Goal: Task Accomplishment & Management: Use online tool/utility

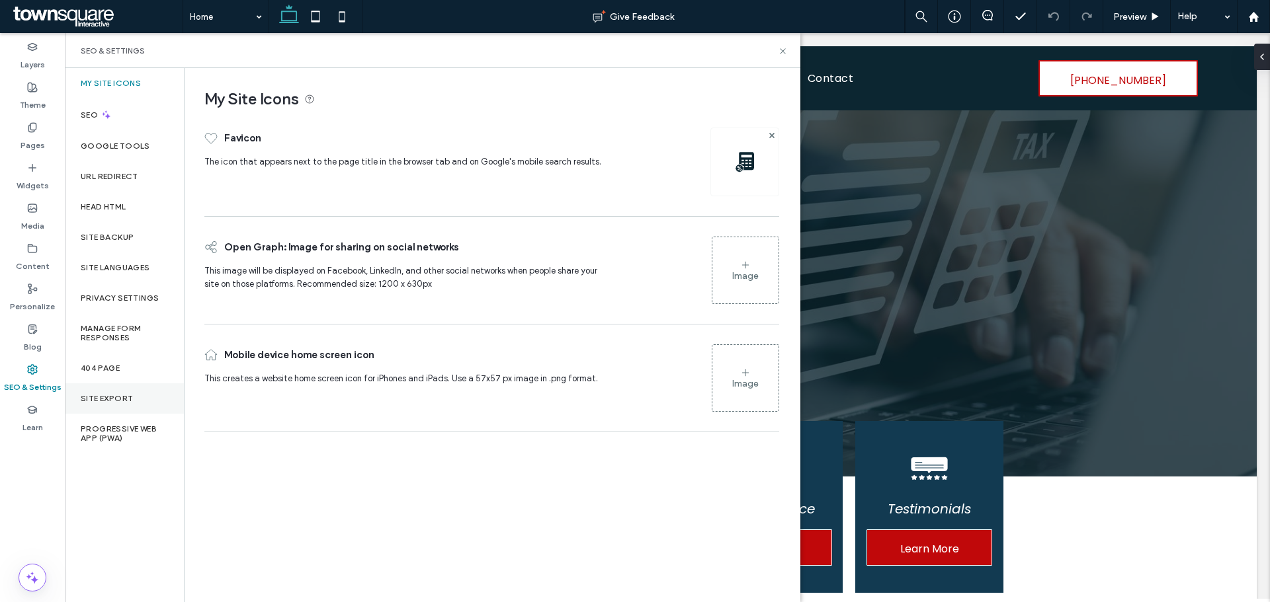
click at [108, 398] on label "Site Export" at bounding box center [107, 398] width 52 height 9
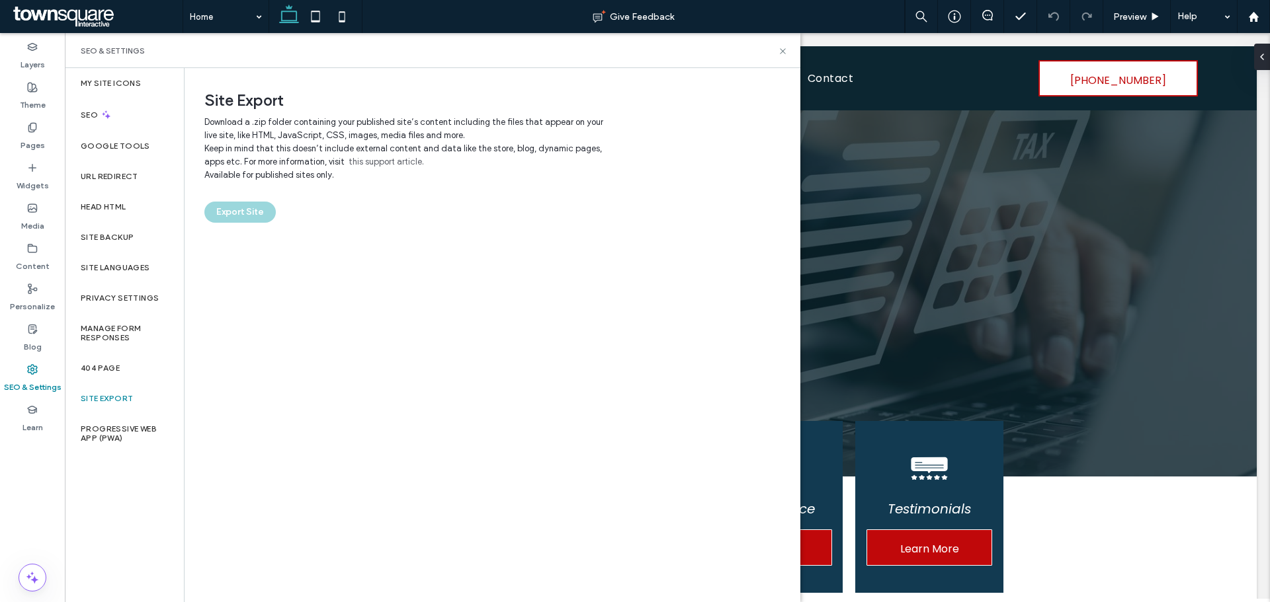
click at [260, 224] on div "Site Export Download a .zip folder containing your published site’s content inc…" at bounding box center [491, 334] width 614 height 533
click at [255, 213] on div "Export Site" at bounding box center [491, 212] width 575 height 21
click at [245, 213] on div "Export Site" at bounding box center [491, 212] width 575 height 21
click at [786, 47] on icon at bounding box center [783, 51] width 10 height 10
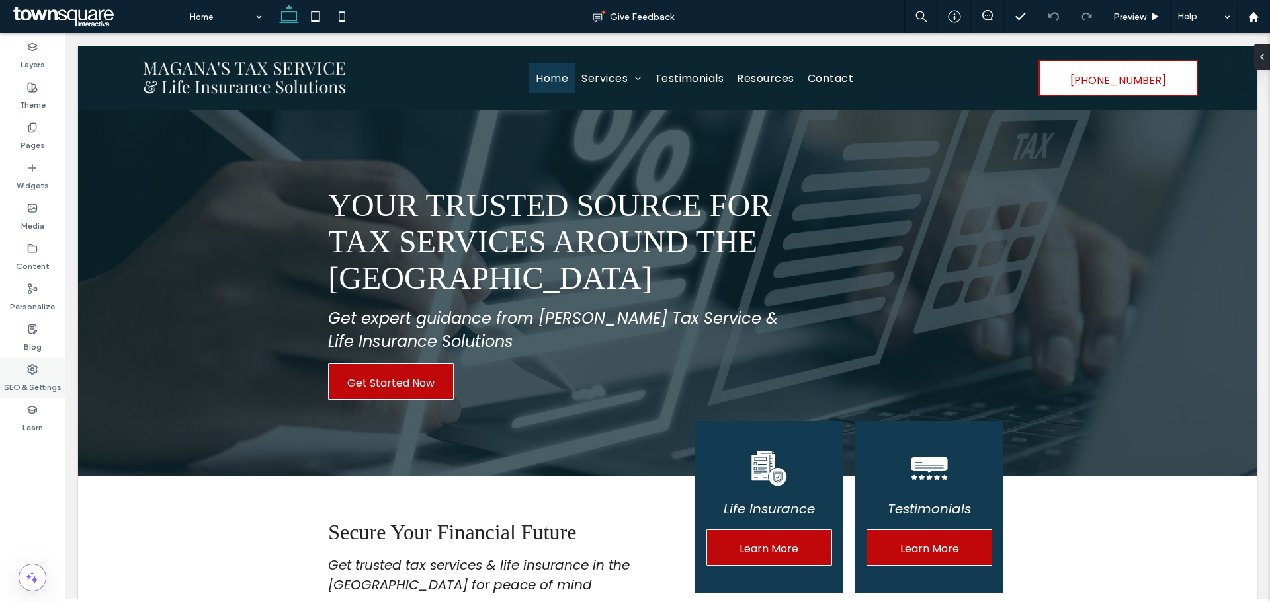
click at [37, 367] on use at bounding box center [32, 369] width 9 height 9
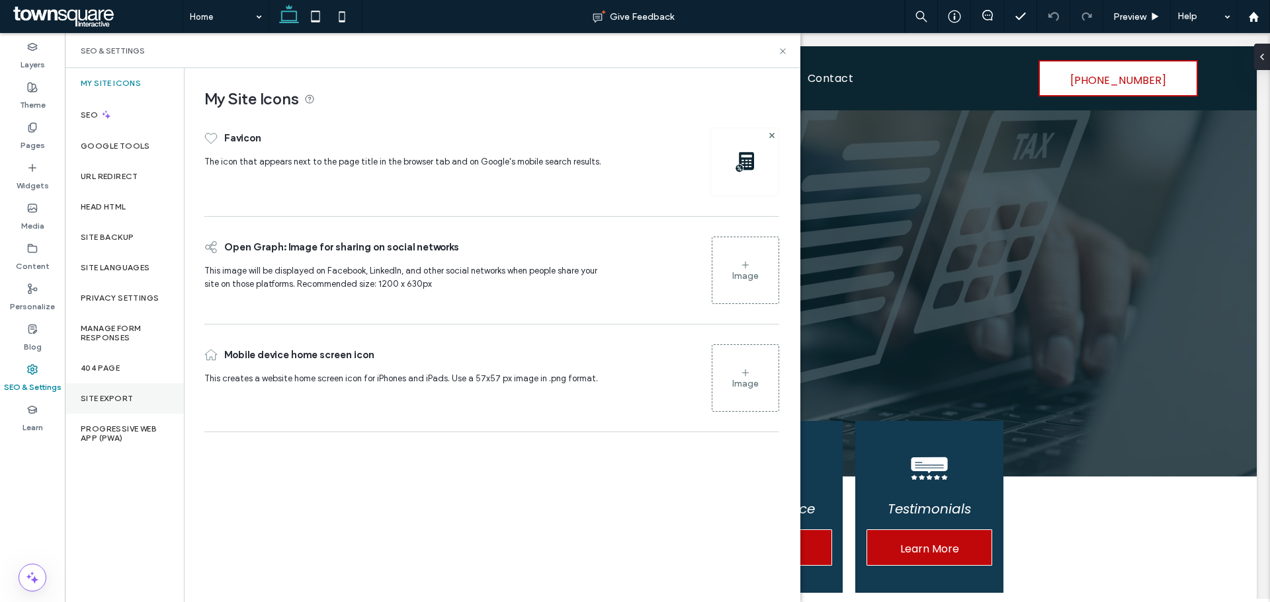
click at [112, 391] on div "Site Export" at bounding box center [124, 399] width 119 height 30
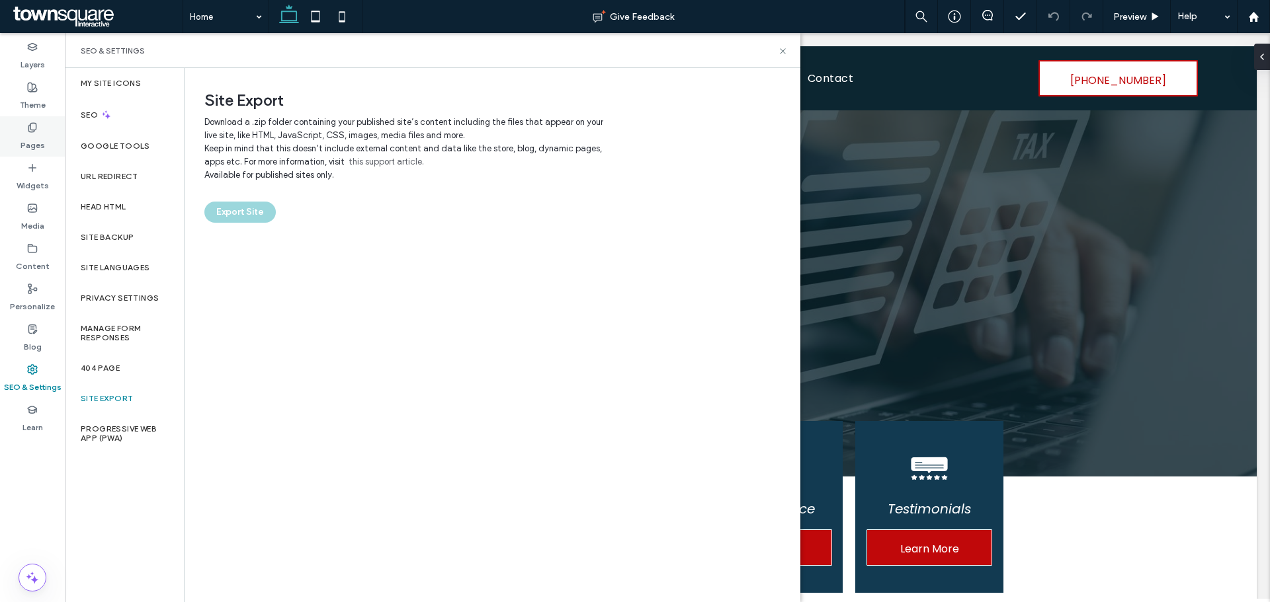
click at [53, 111] on div "Theme" at bounding box center [32, 96] width 65 height 40
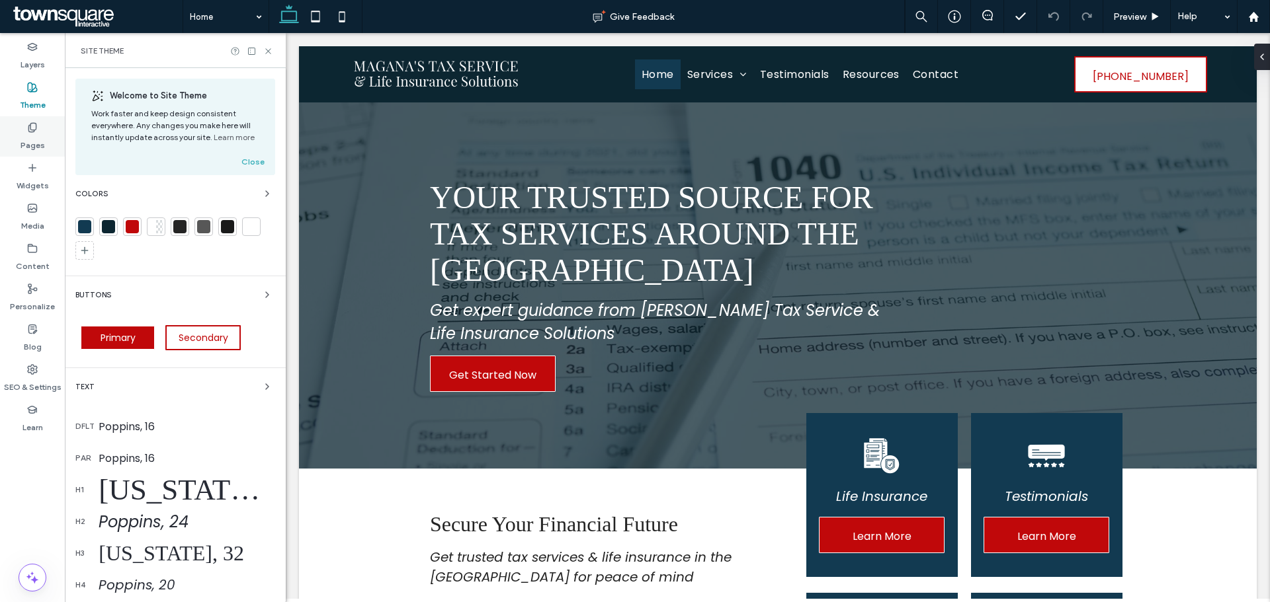
click at [52, 136] on div "Pages" at bounding box center [32, 136] width 65 height 40
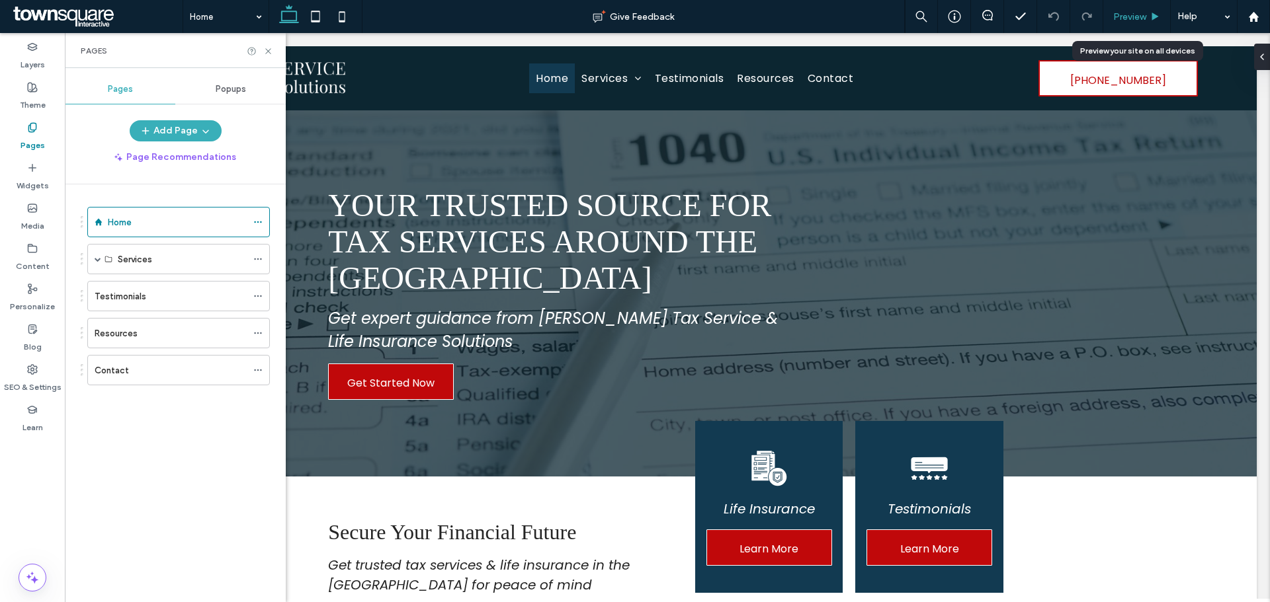
click at [1143, 15] on span "Preview" at bounding box center [1129, 16] width 33 height 11
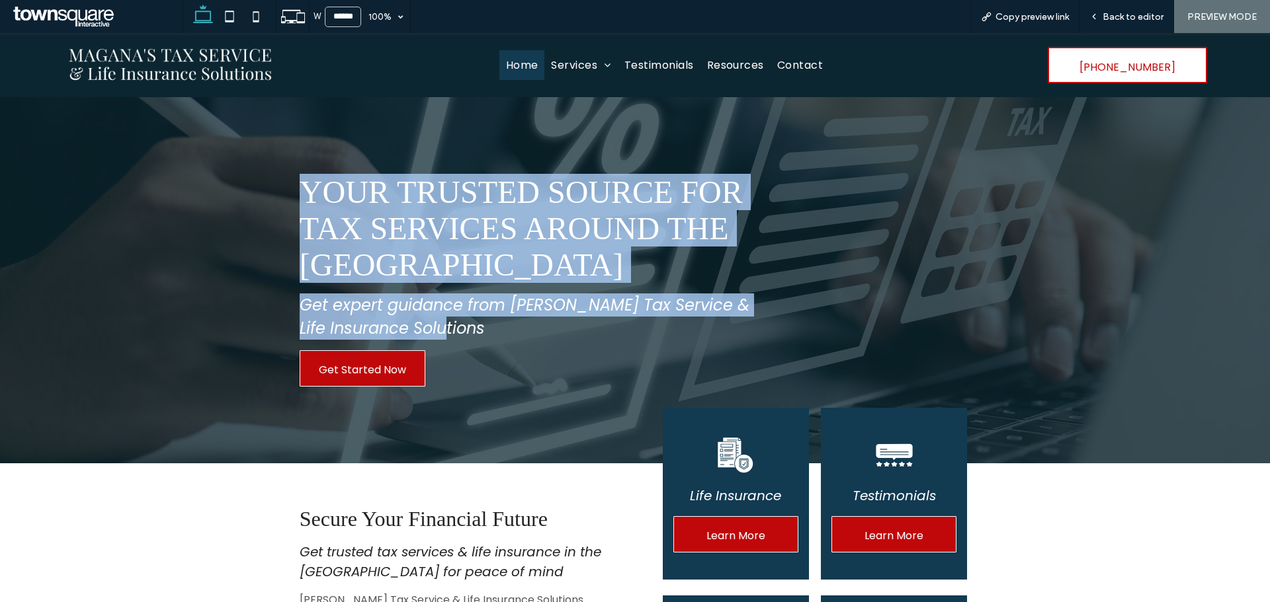
drag, startPoint x: 292, startPoint y: 183, endPoint x: 621, endPoint y: 388, distance: 387.9
click at [621, 388] on div "Your Trusted Source for Tax Services Around the Central Valley Get expert guida…" at bounding box center [526, 280] width 474 height 234
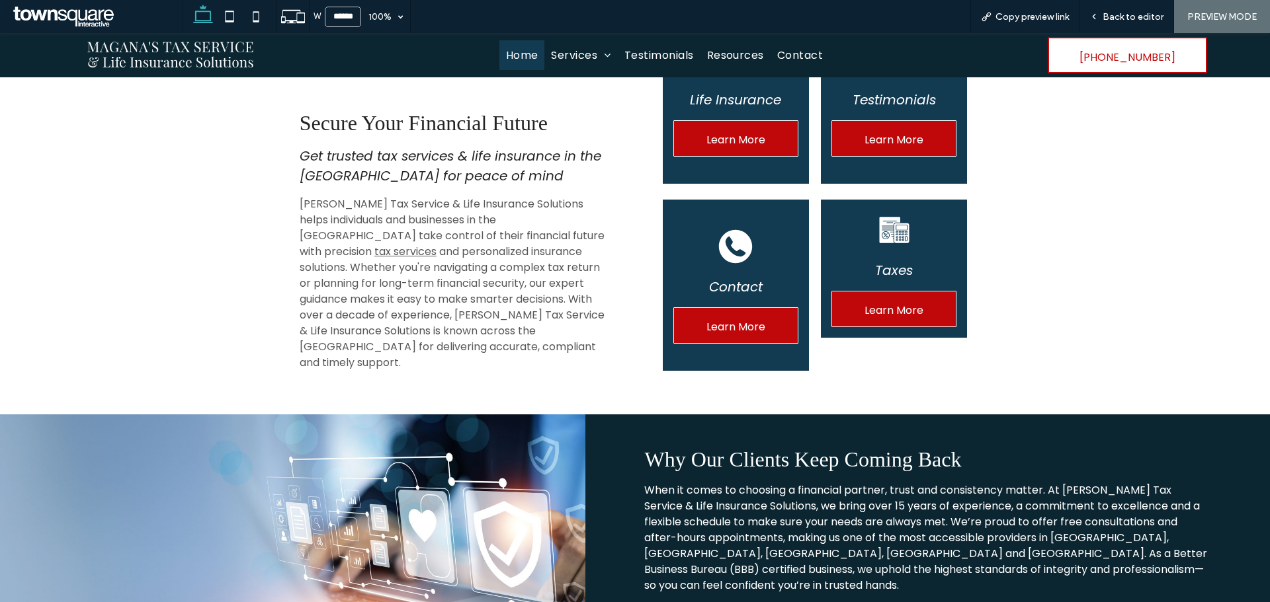
scroll to position [377, 0]
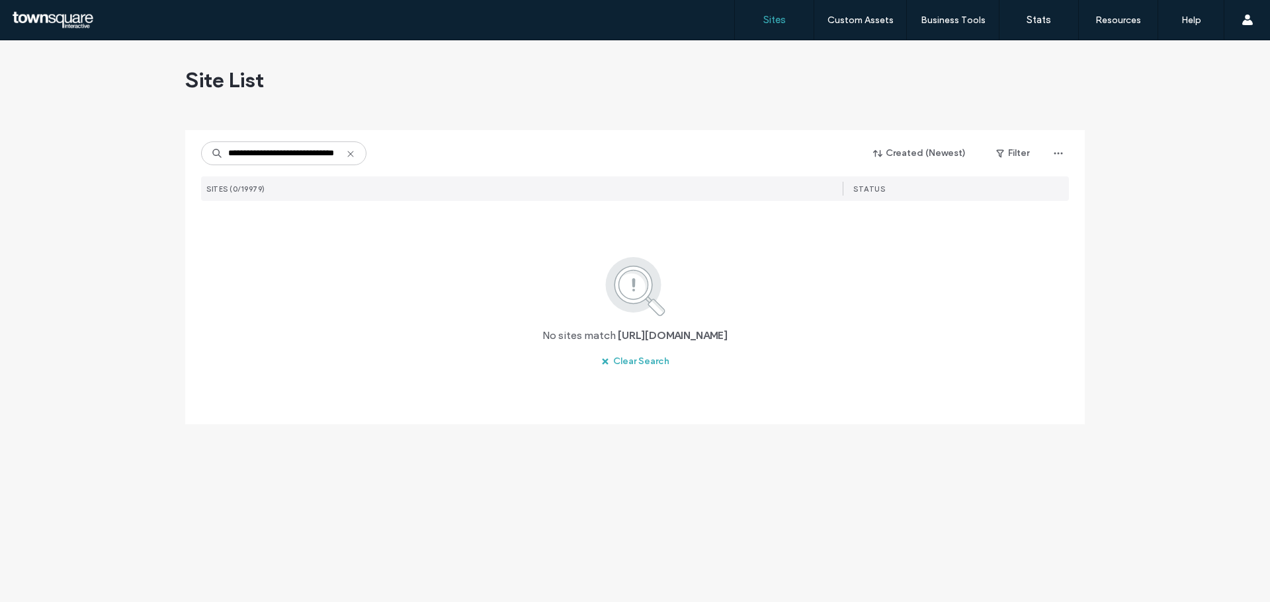
scroll to position [0, 36]
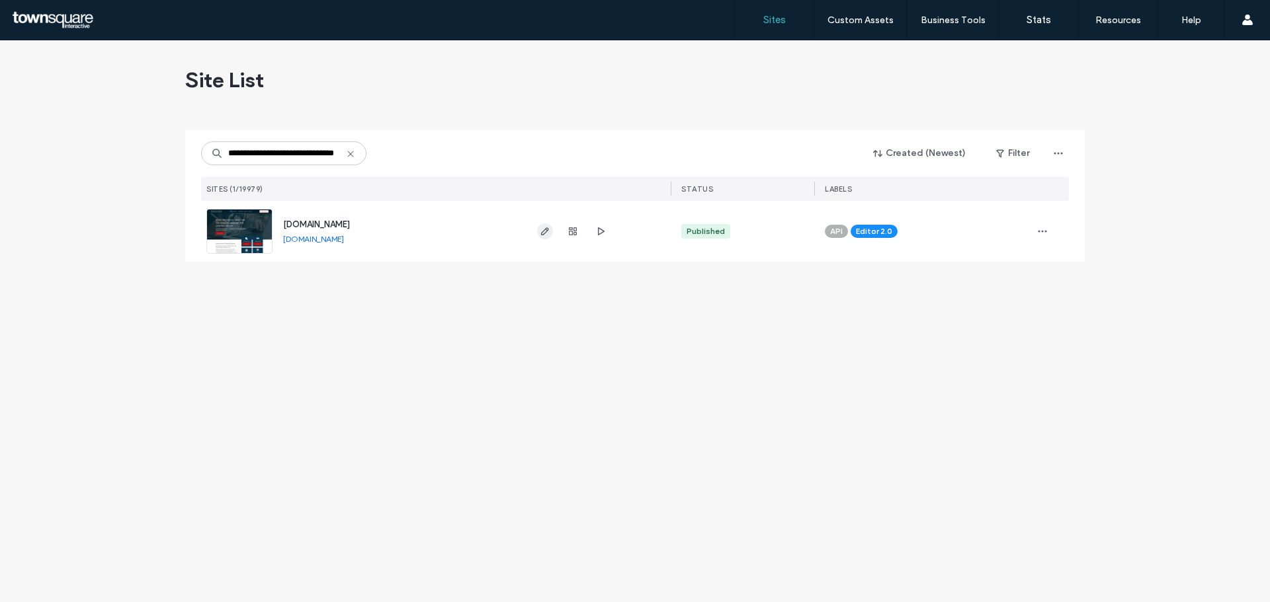
type input "**********"
click at [544, 229] on icon "button" at bounding box center [545, 231] width 11 height 11
